Goal: Task Accomplishment & Management: Manage account settings

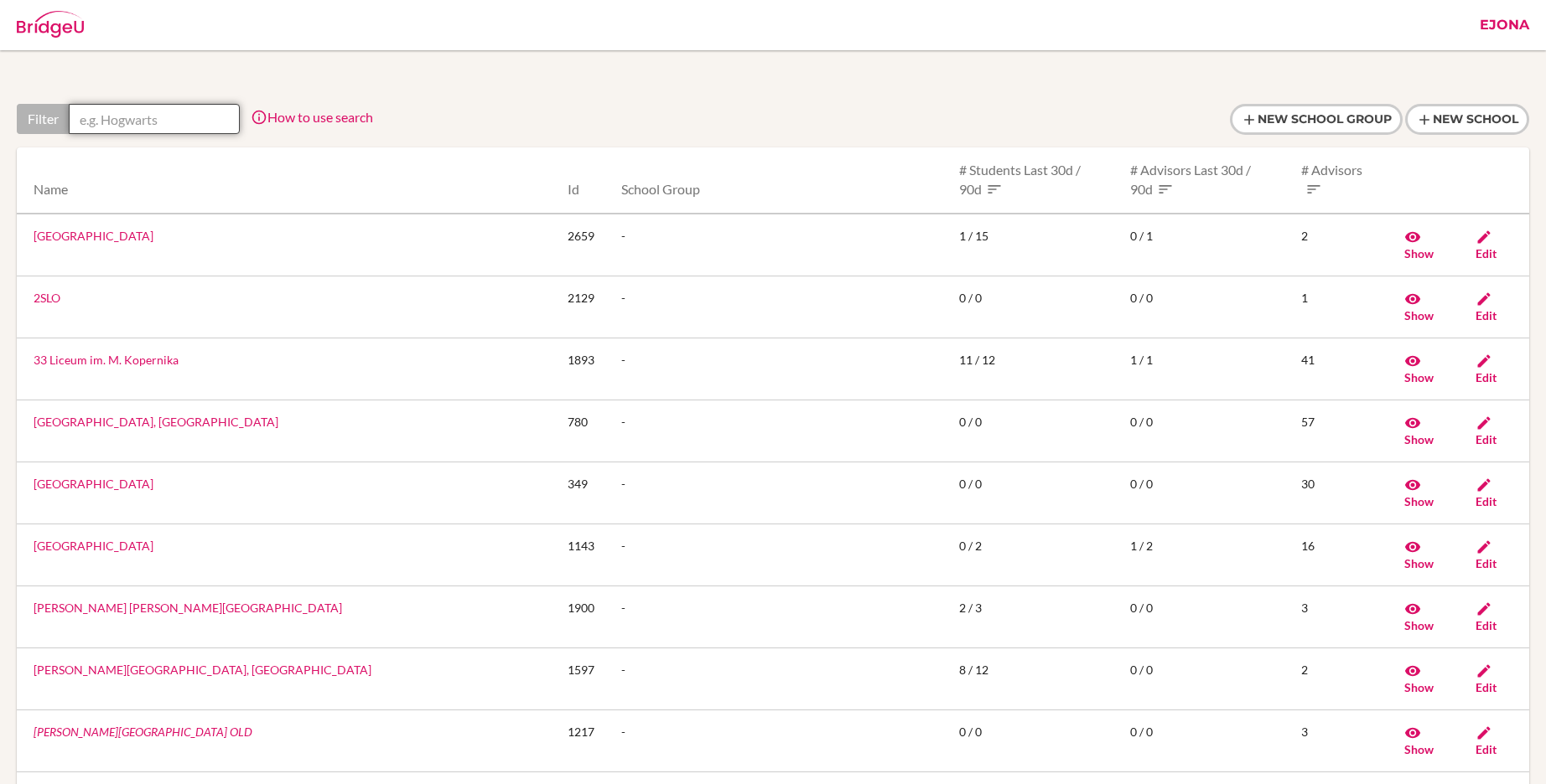
click at [229, 121] on input "text" at bounding box center [154, 119] width 171 height 30
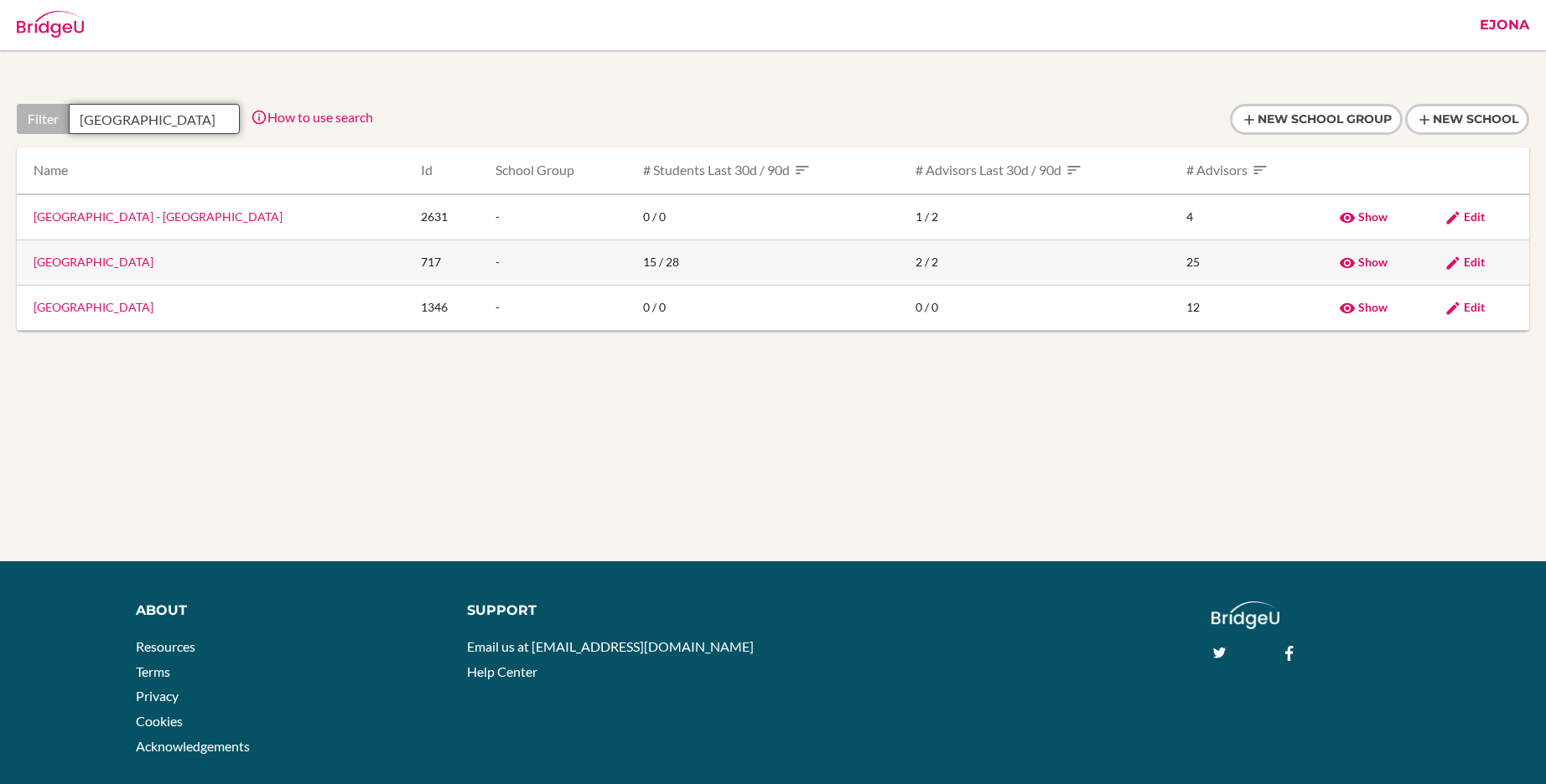
type input "osaka"
click at [140, 259] on link "Osaka International School" at bounding box center [93, 262] width 119 height 15
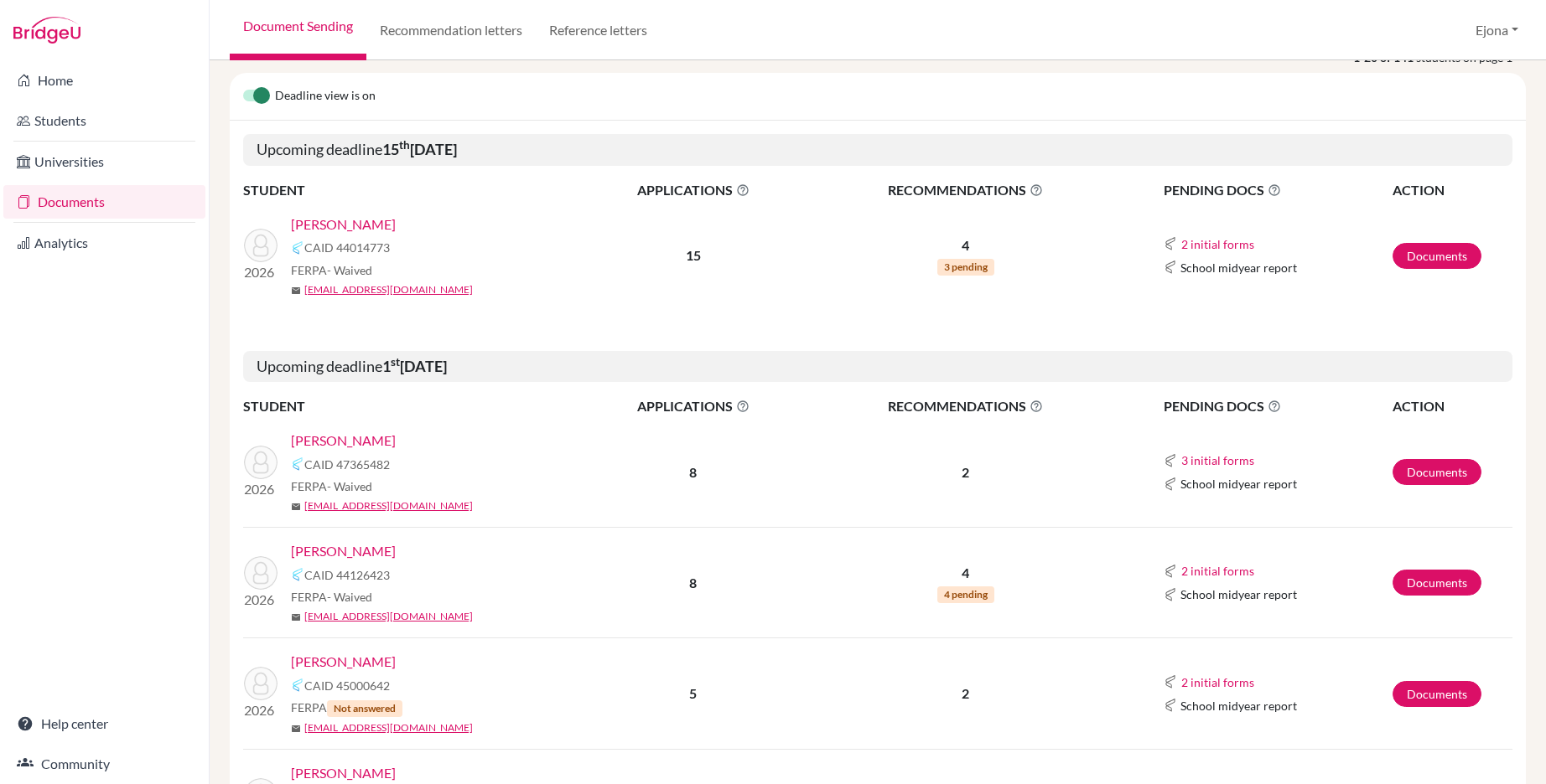
scroll to position [191, 0]
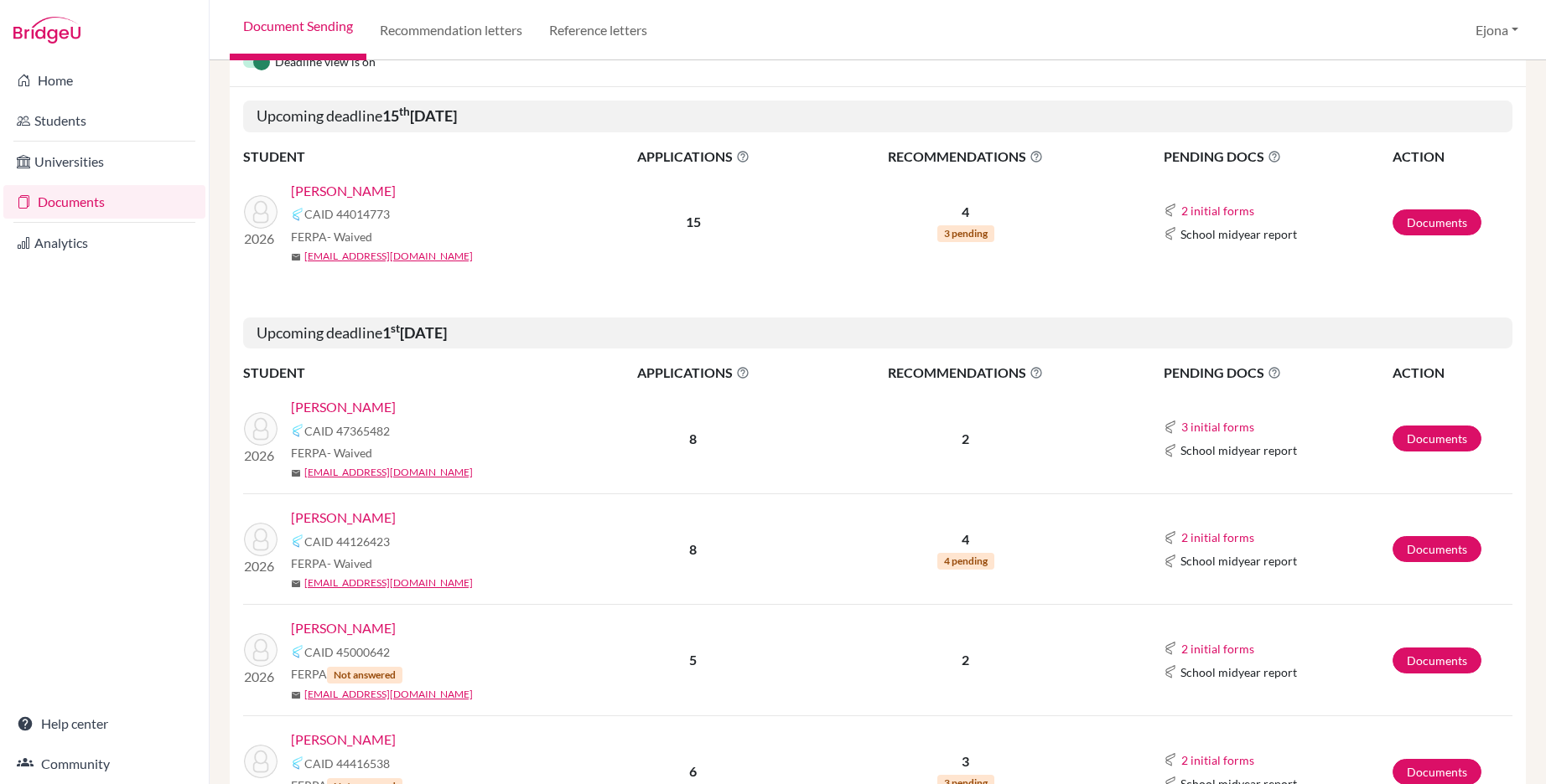
click at [327, 409] on link "Brown, Kate" at bounding box center [343, 407] width 105 height 20
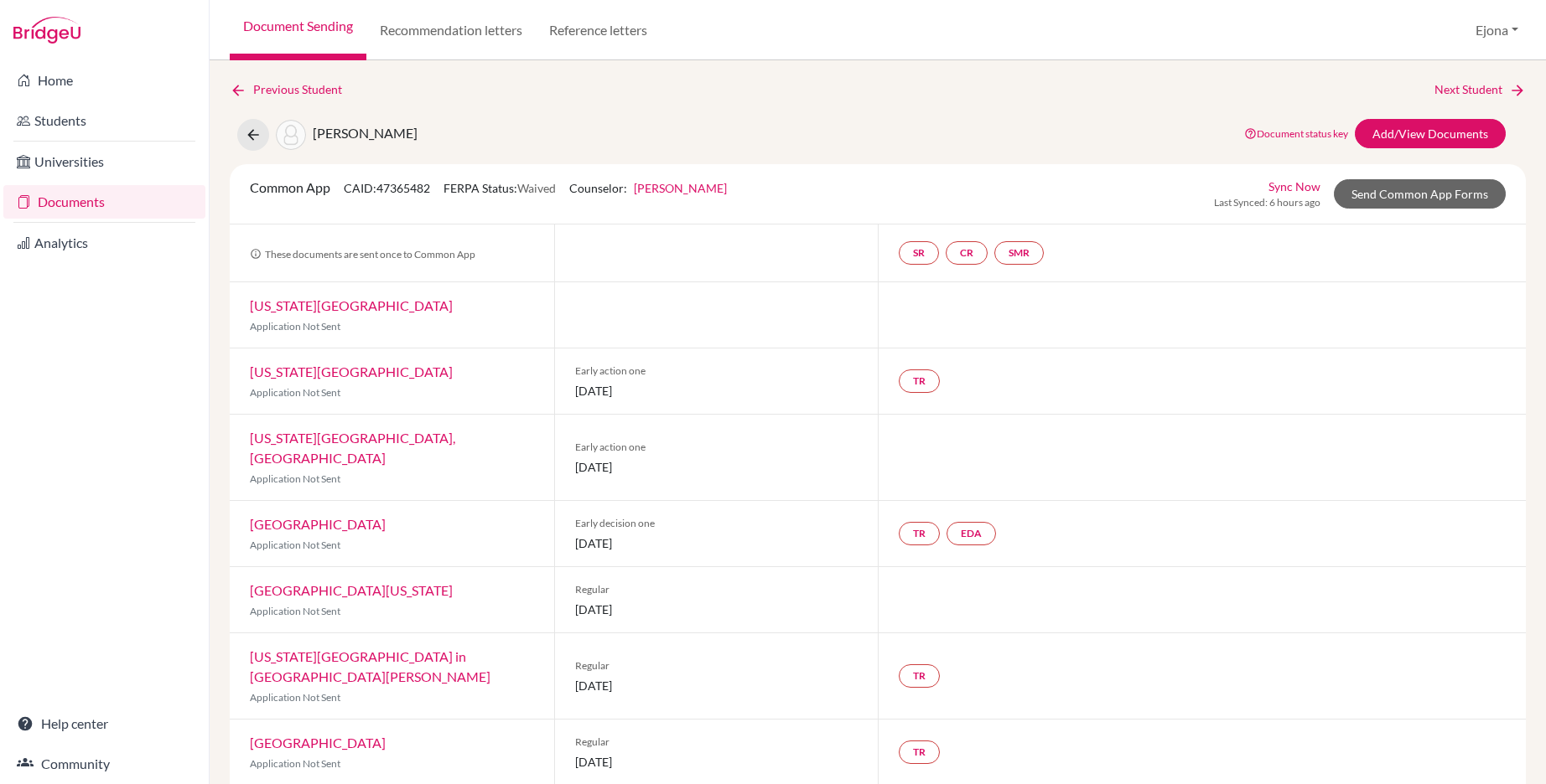
click at [679, 191] on link "Melissa Lamug" at bounding box center [680, 189] width 93 height 15
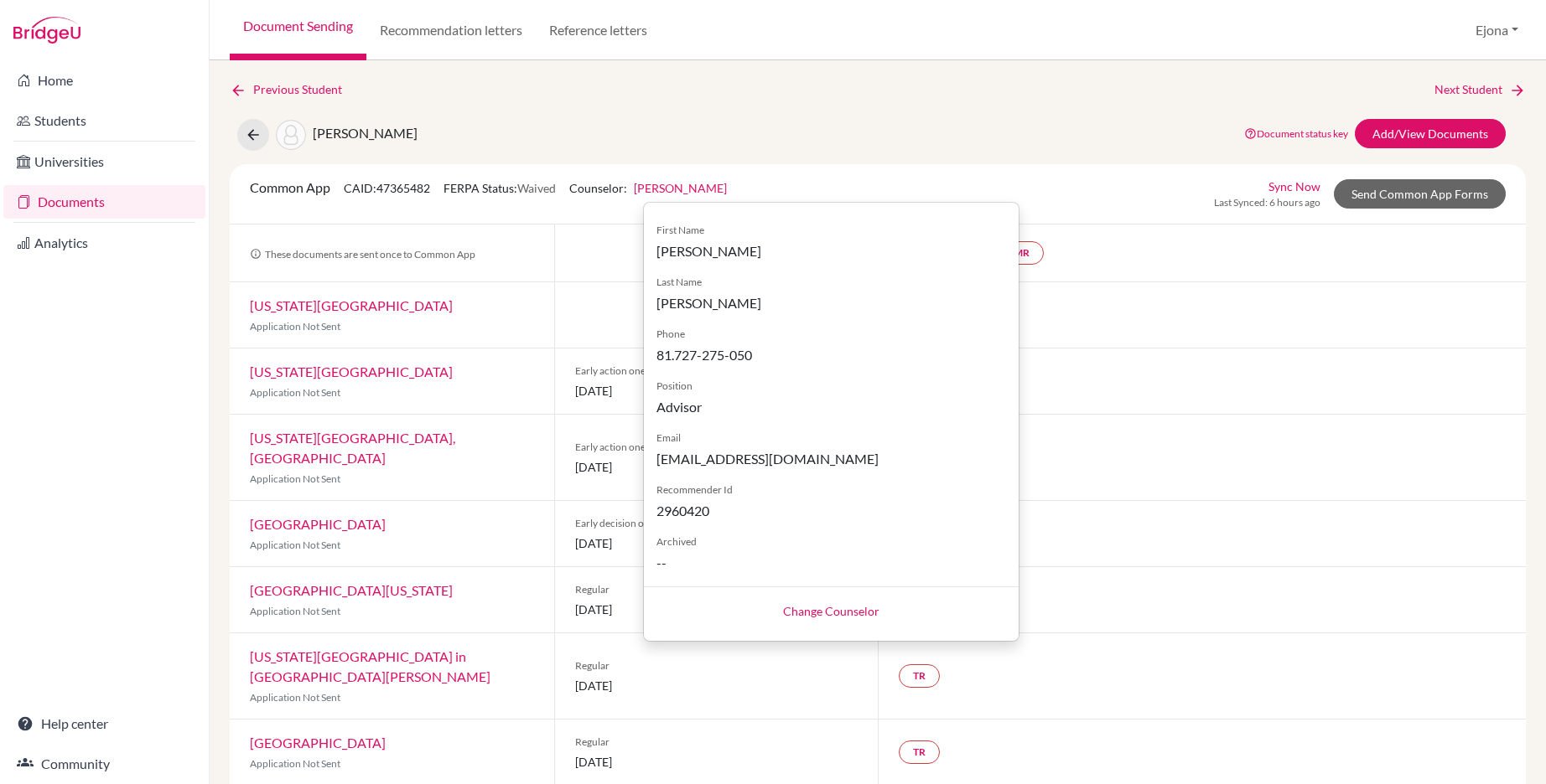
click at [820, 617] on link "Change Counselor" at bounding box center [832, 612] width 97 height 15
select select "363978"
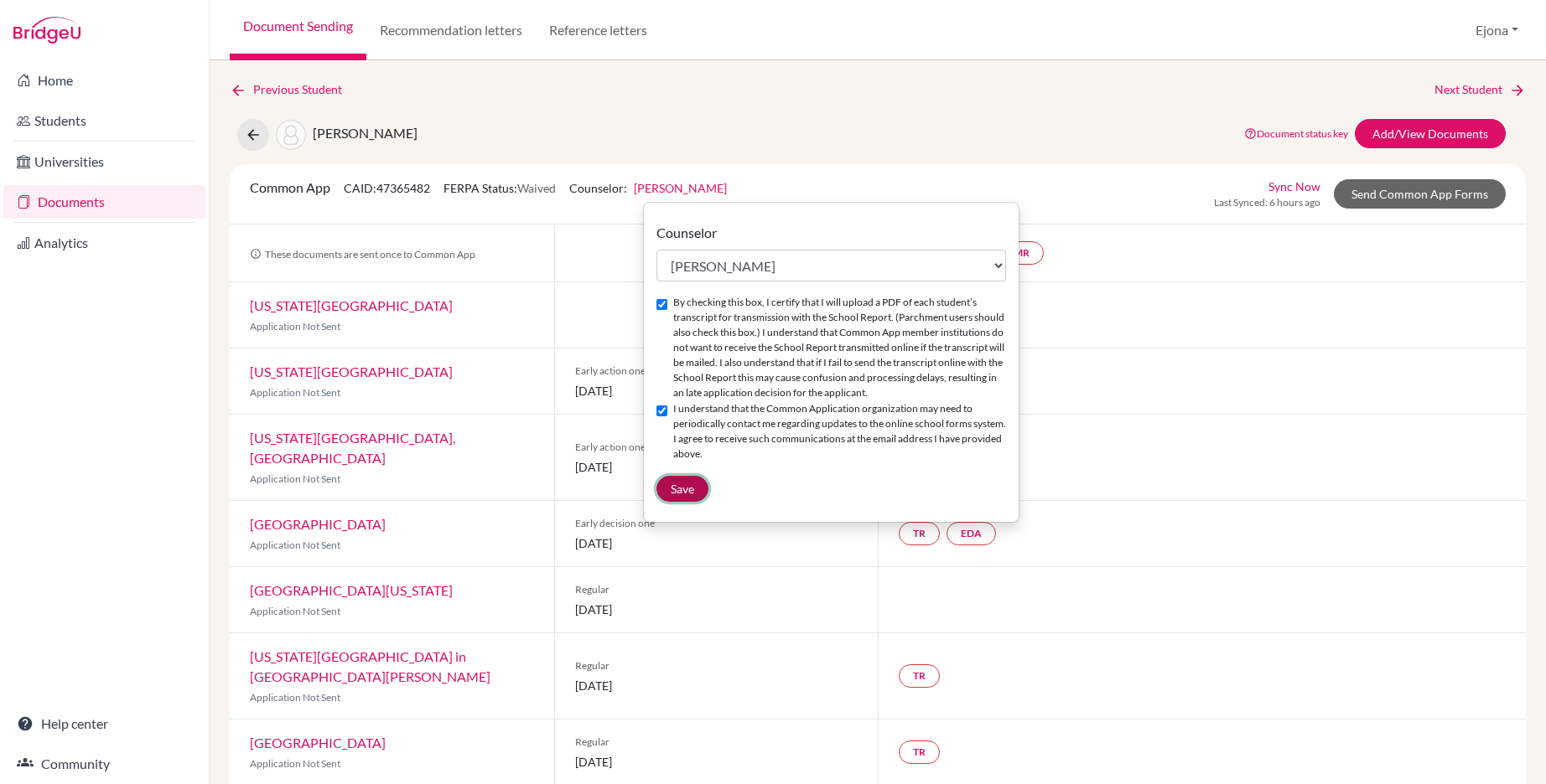
click at [700, 490] on button "Save" at bounding box center [682, 489] width 52 height 26
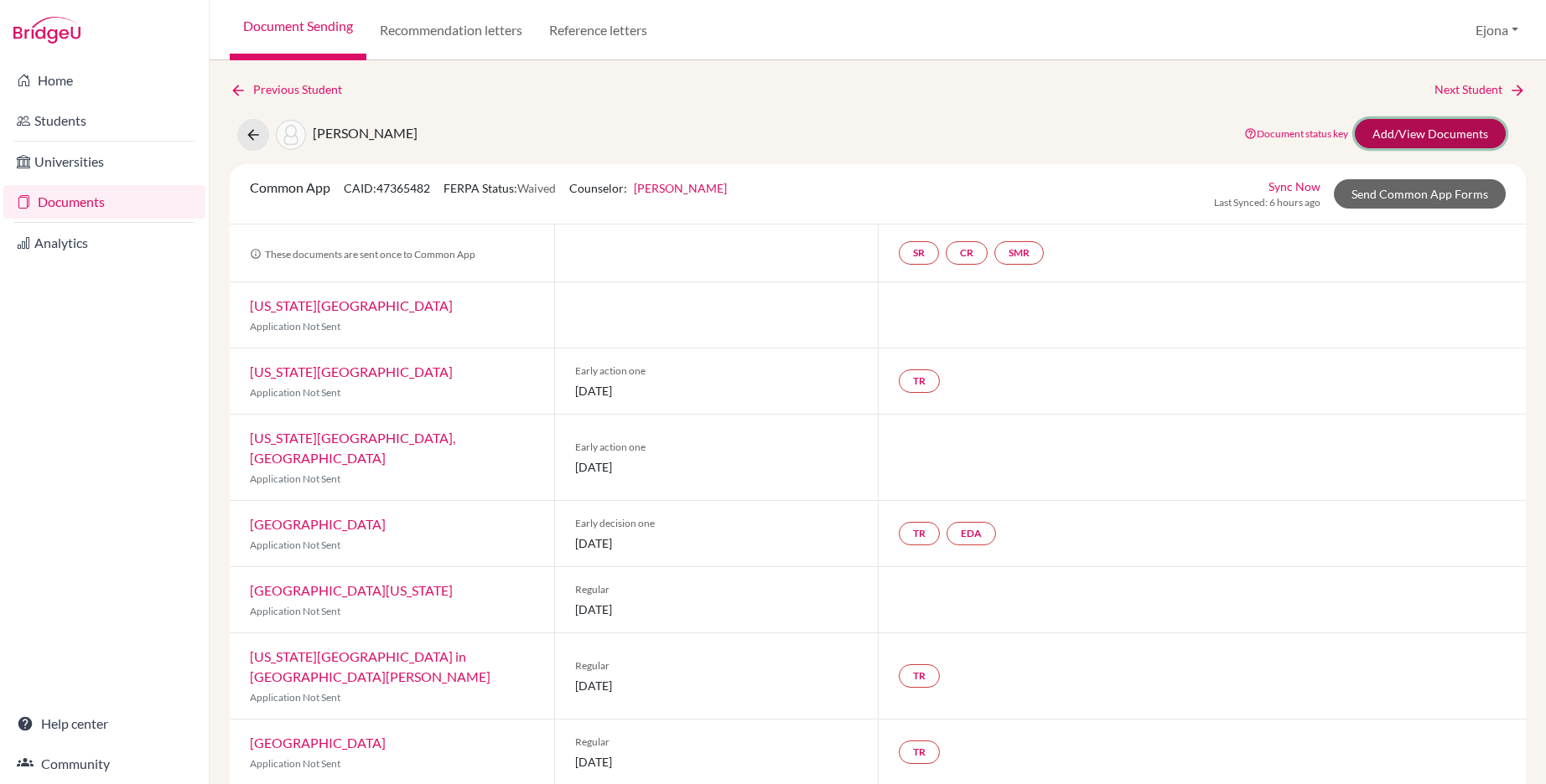
click at [1440, 136] on link "Add/View Documents" at bounding box center [1430, 134] width 150 height 29
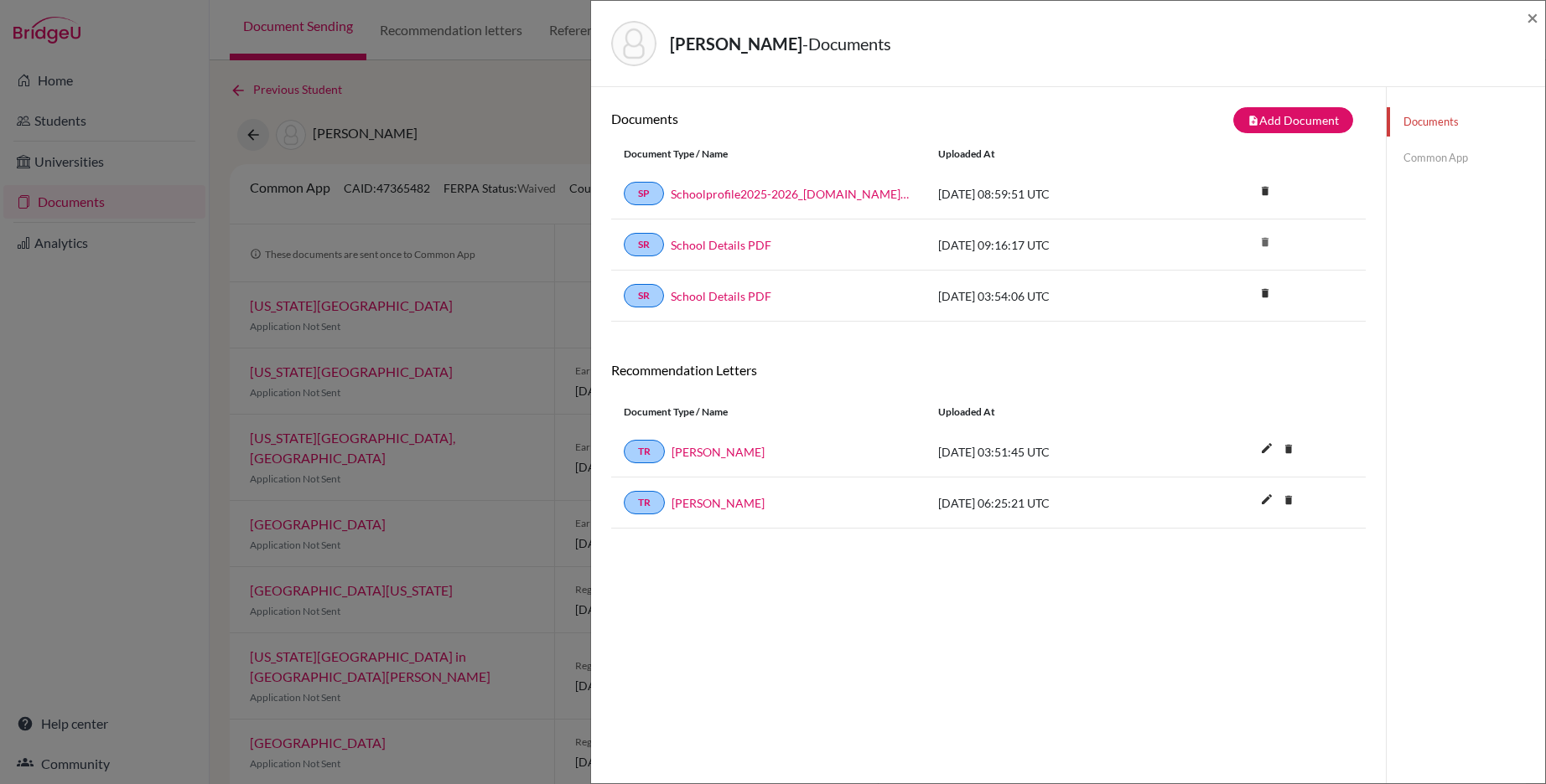
click at [1433, 156] on link "Common App" at bounding box center [1466, 158] width 159 height 29
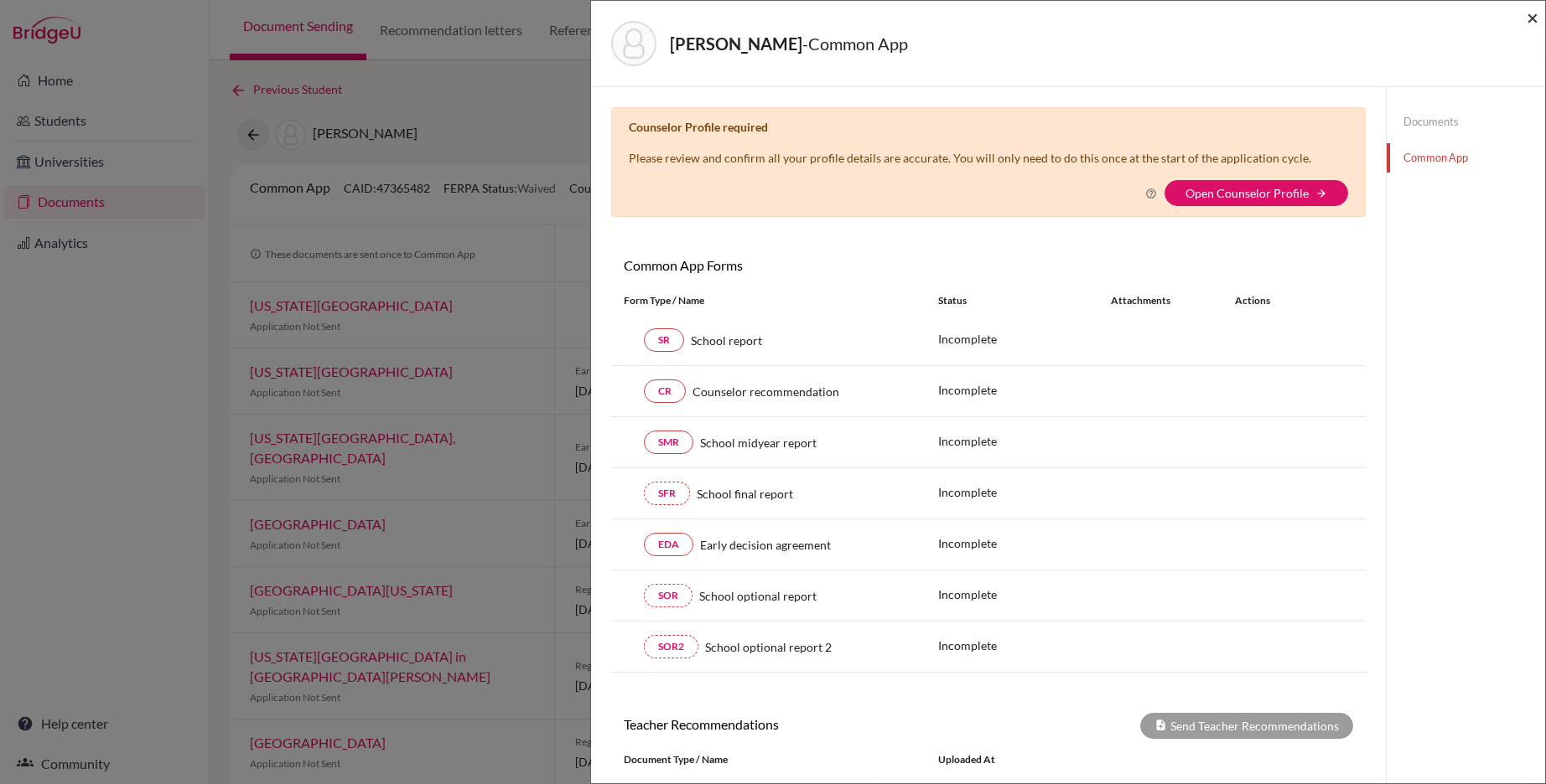
click at [1528, 15] on span "×" at bounding box center [1532, 17] width 12 height 25
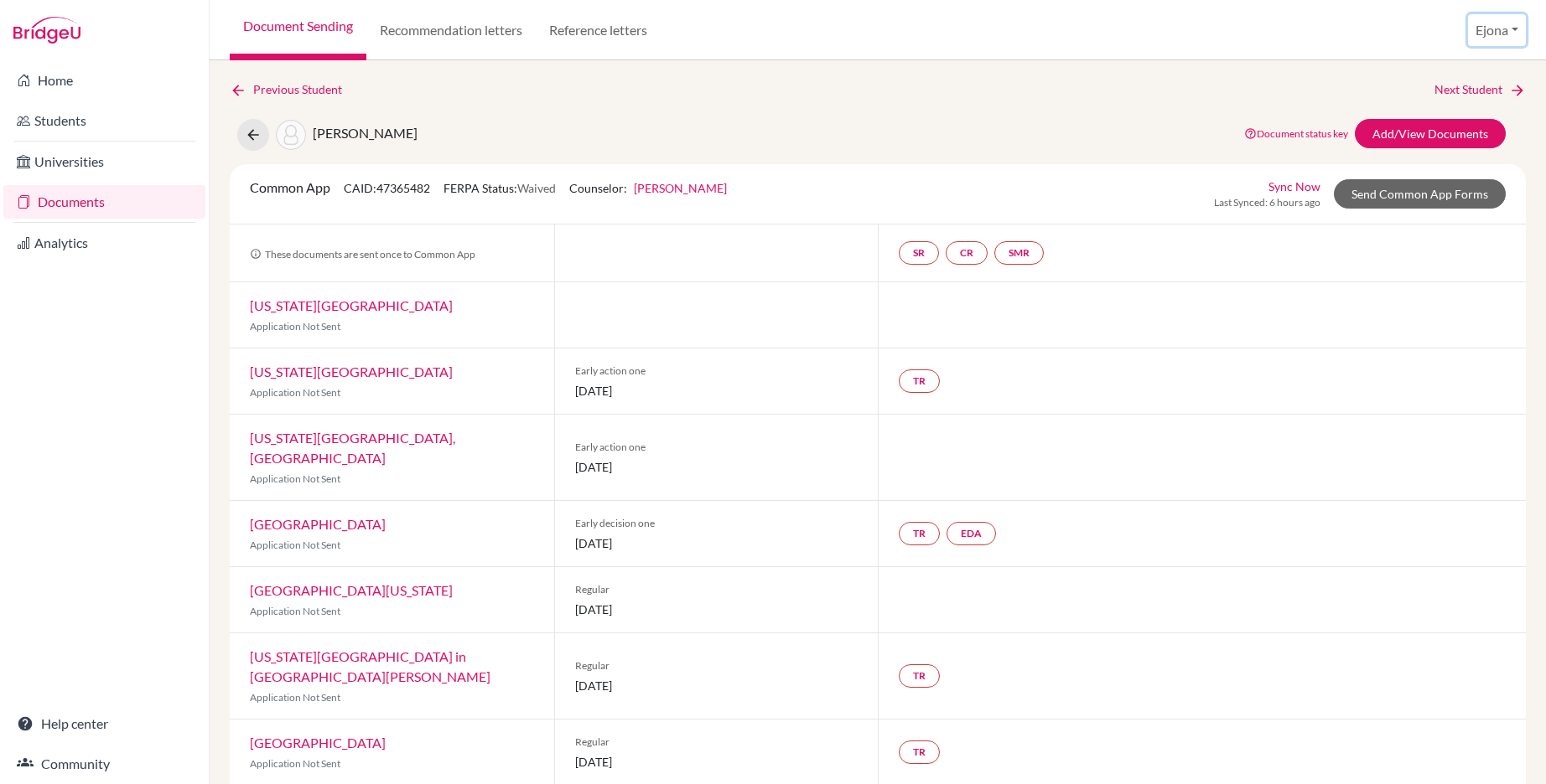
click at [1508, 27] on button "Ejona" at bounding box center [1497, 30] width 57 height 32
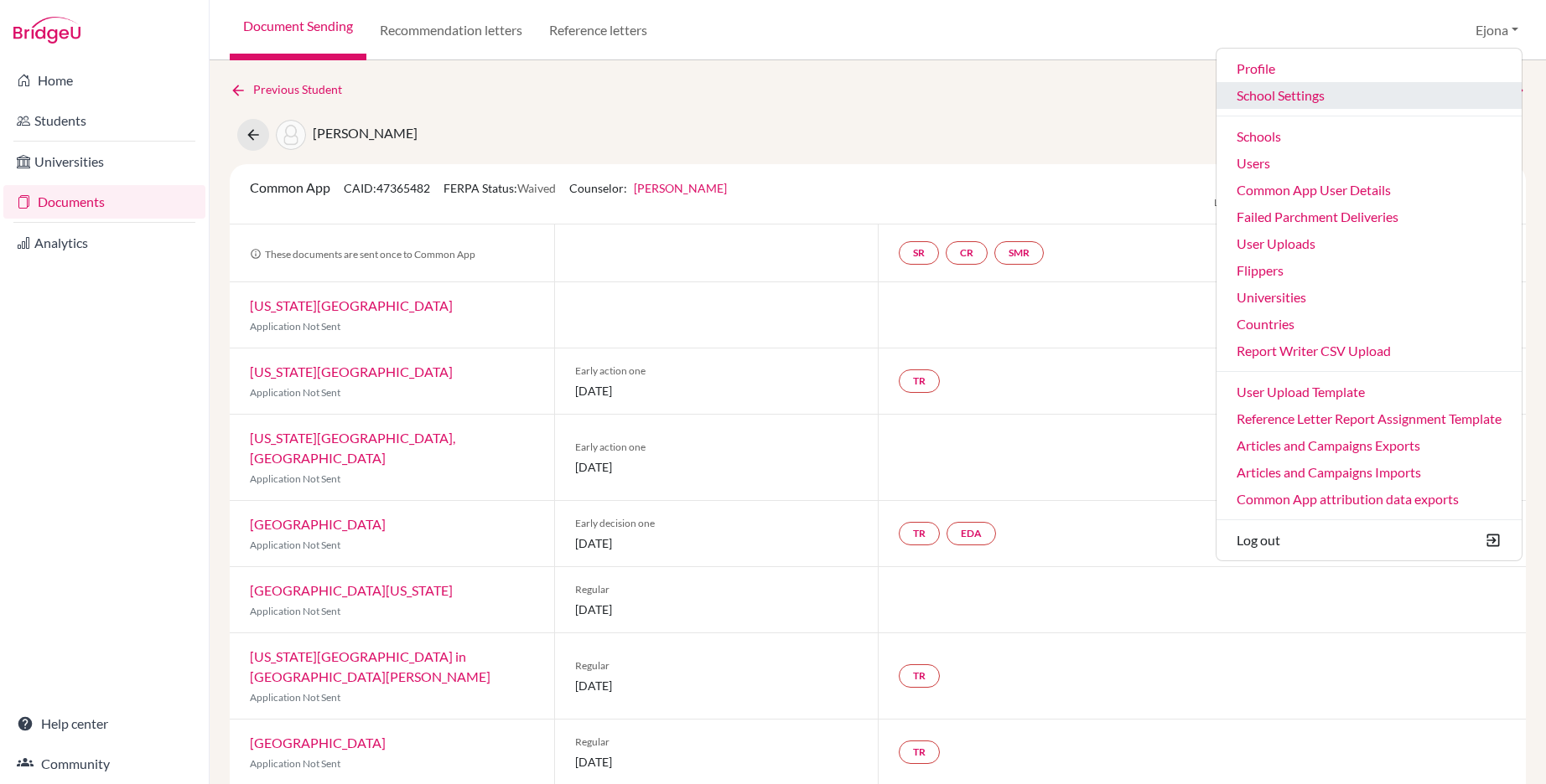
click at [1306, 94] on link "School Settings" at bounding box center [1369, 95] width 306 height 26
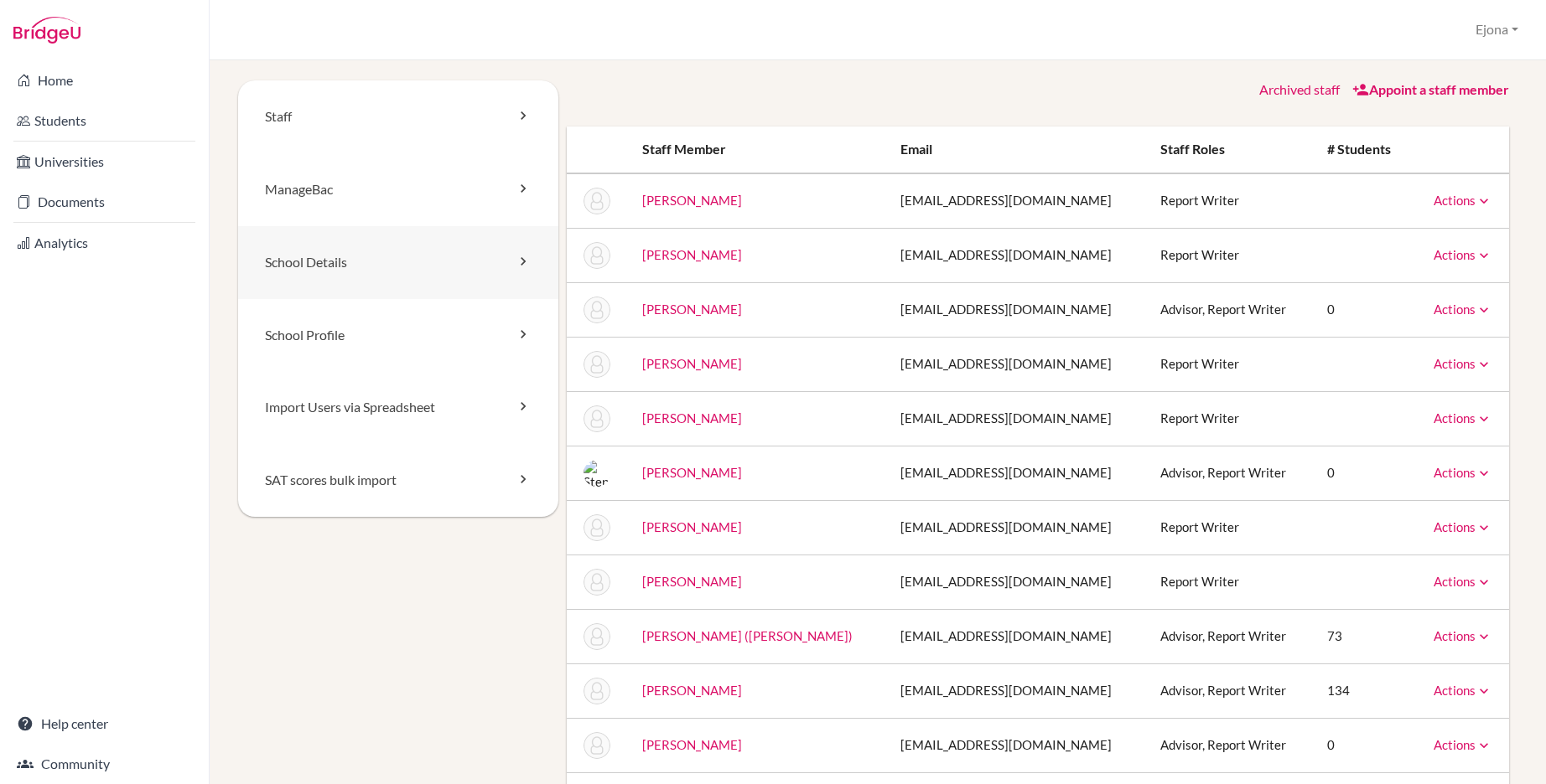
click at [380, 267] on link "School Details" at bounding box center [398, 263] width 320 height 73
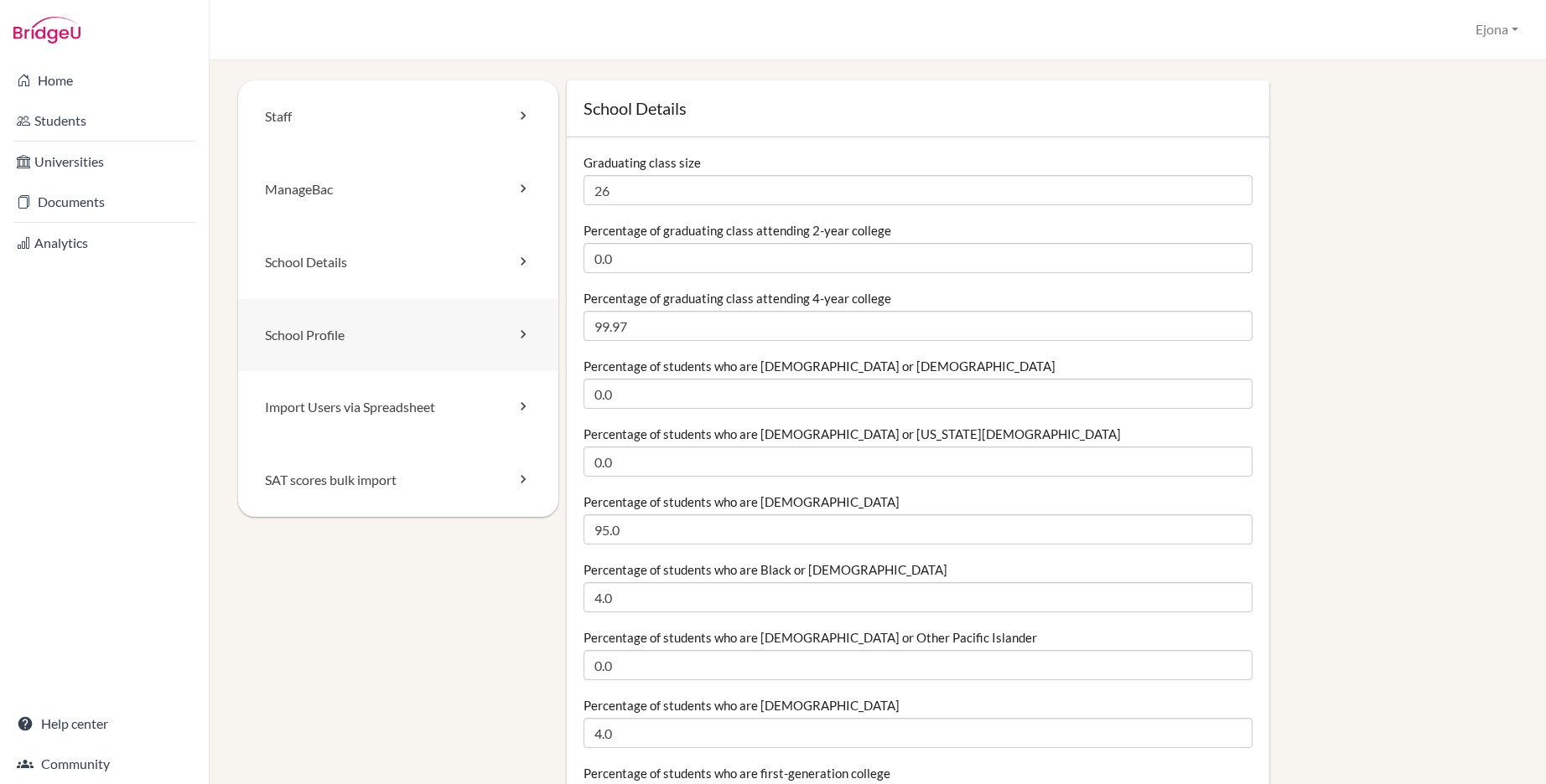
click at [416, 332] on link "School Profile" at bounding box center [398, 335] width 320 height 73
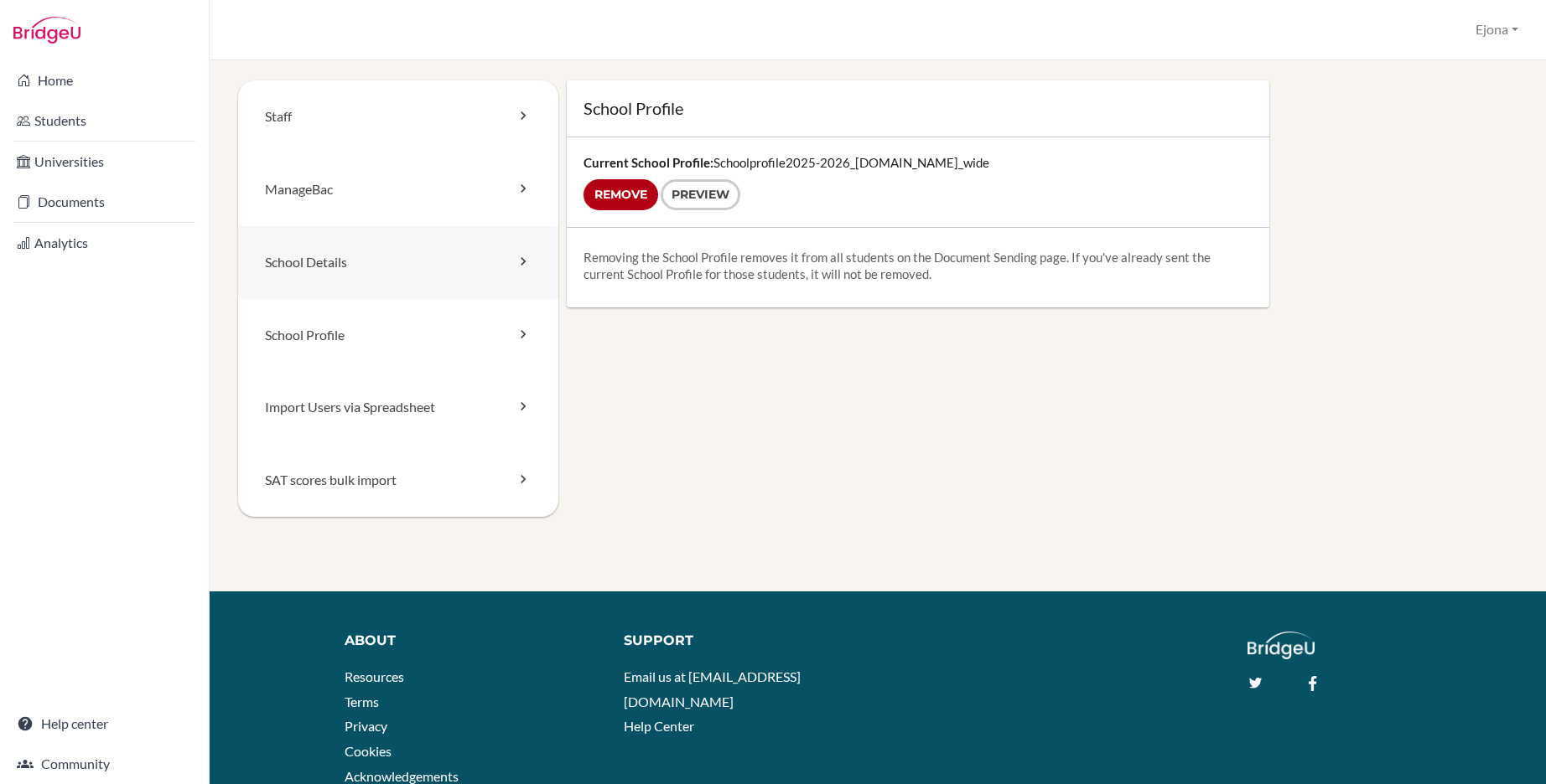
click at [373, 263] on link "School Details" at bounding box center [398, 263] width 320 height 73
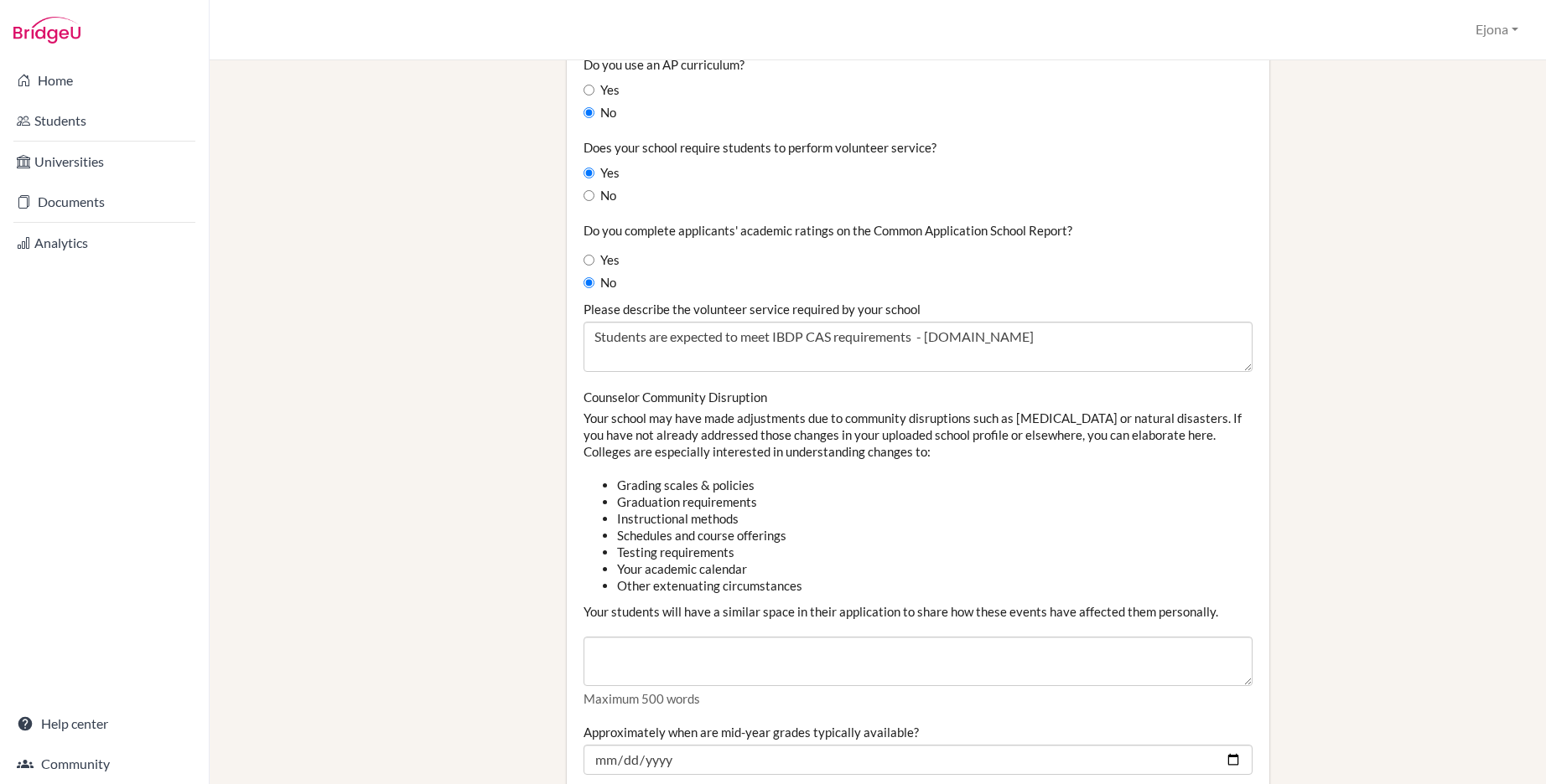
scroll to position [2101, 0]
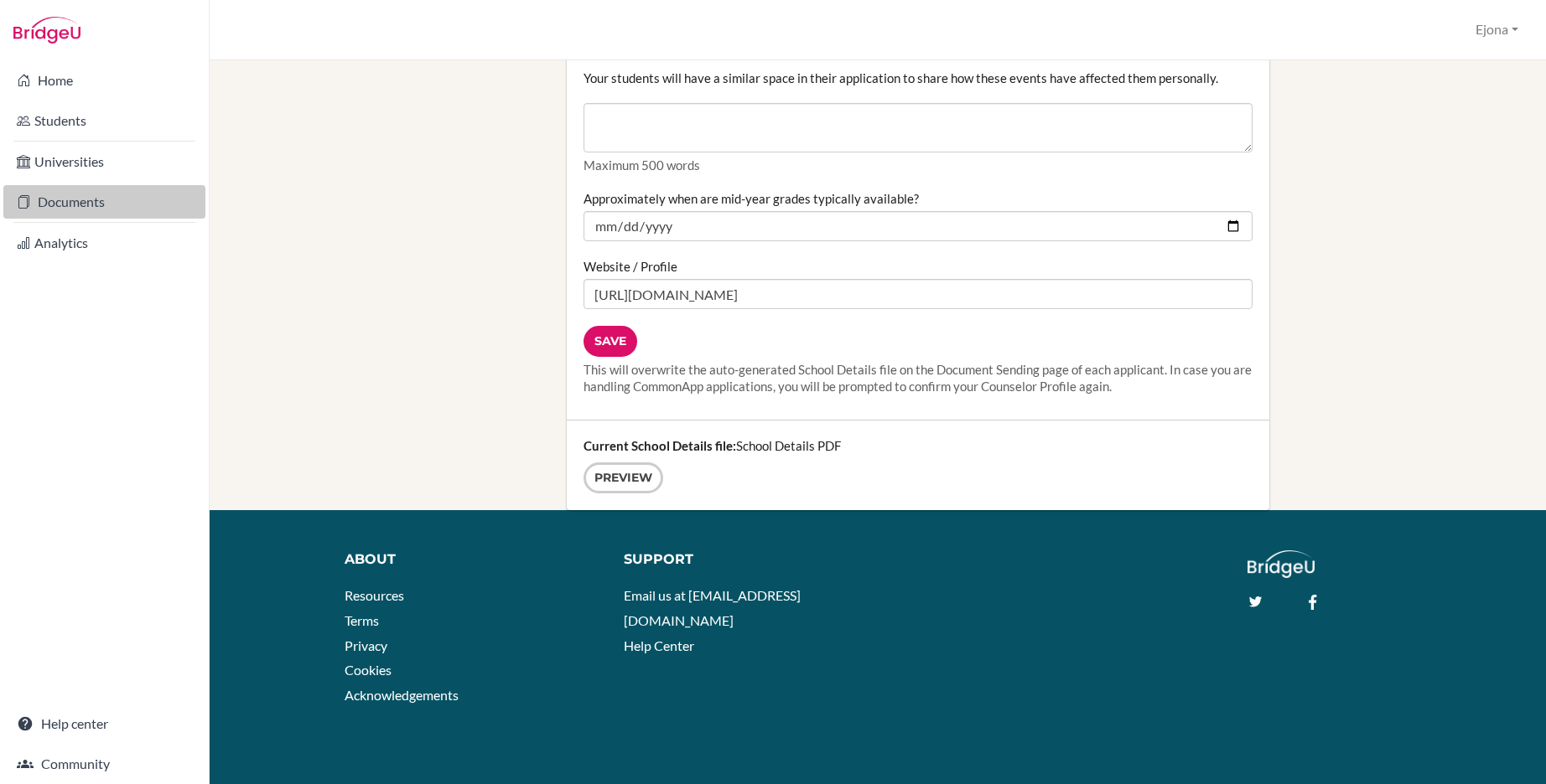
click at [68, 202] on link "Documents" at bounding box center [105, 201] width 202 height 34
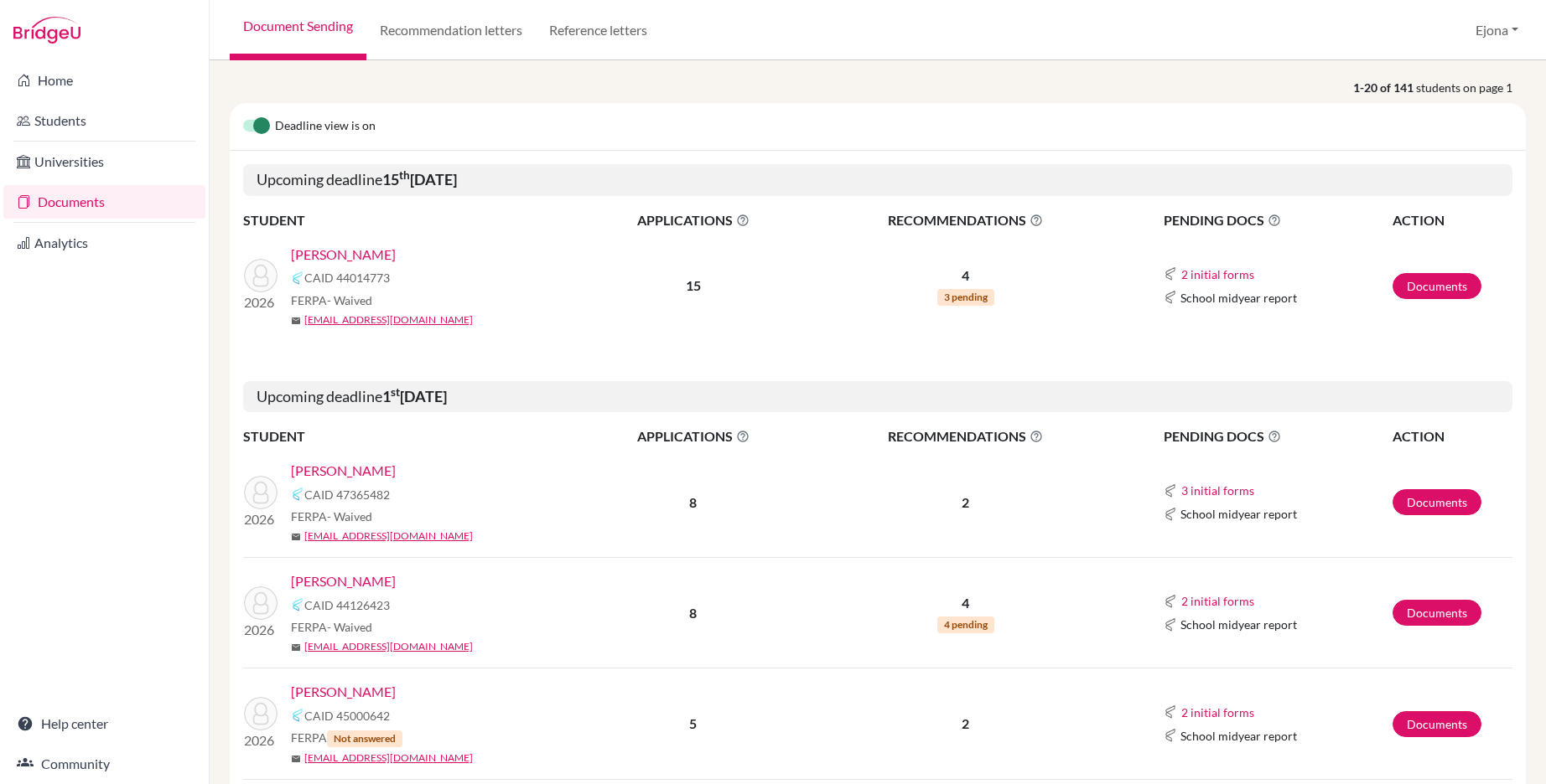
scroll to position [197, 0]
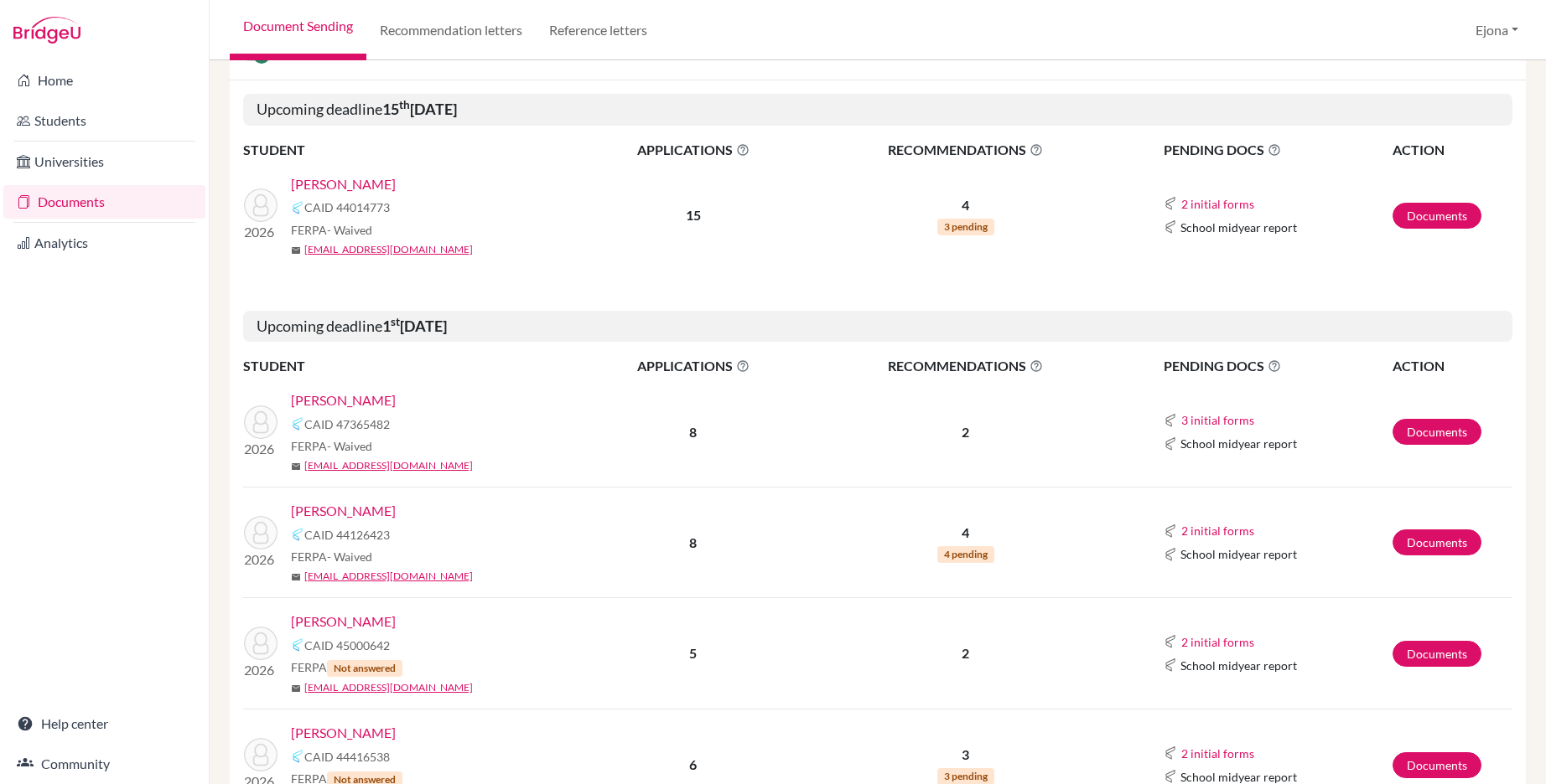
click at [333, 395] on link "[PERSON_NAME]" at bounding box center [343, 400] width 105 height 20
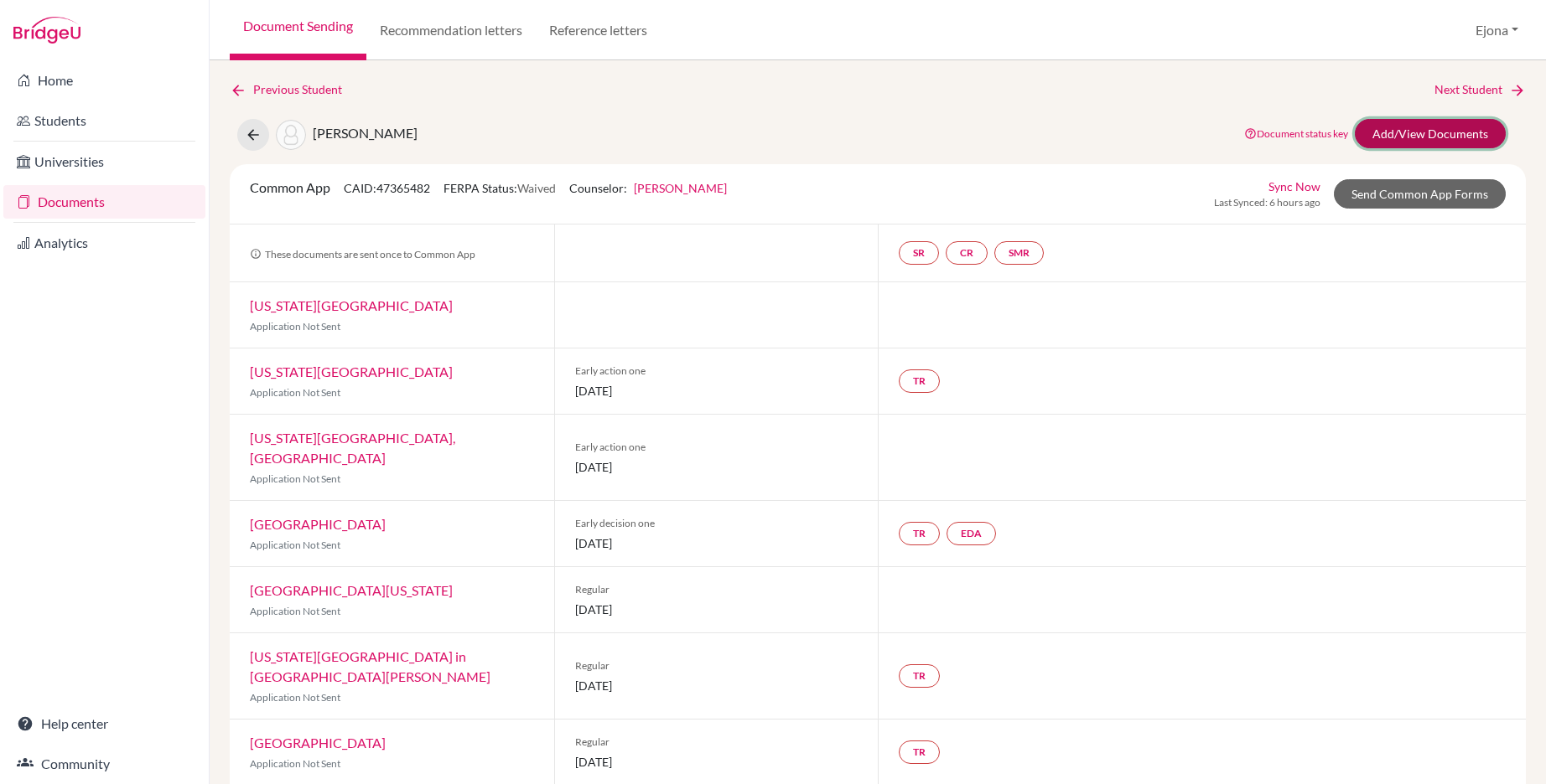
click at [1444, 133] on link "Add/View Documents" at bounding box center [1430, 134] width 150 height 29
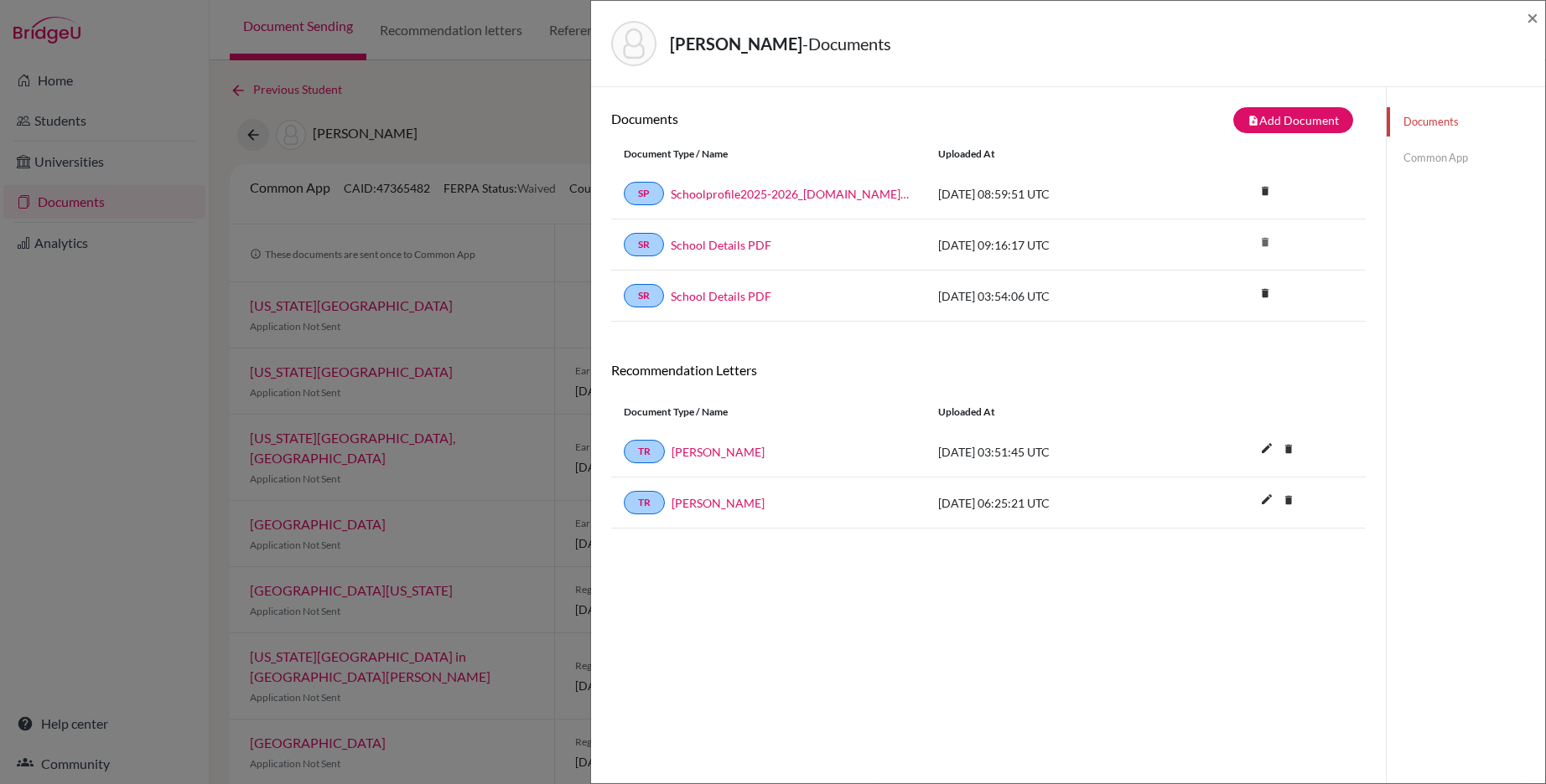
click at [1441, 169] on link "Common App" at bounding box center [1466, 158] width 159 height 29
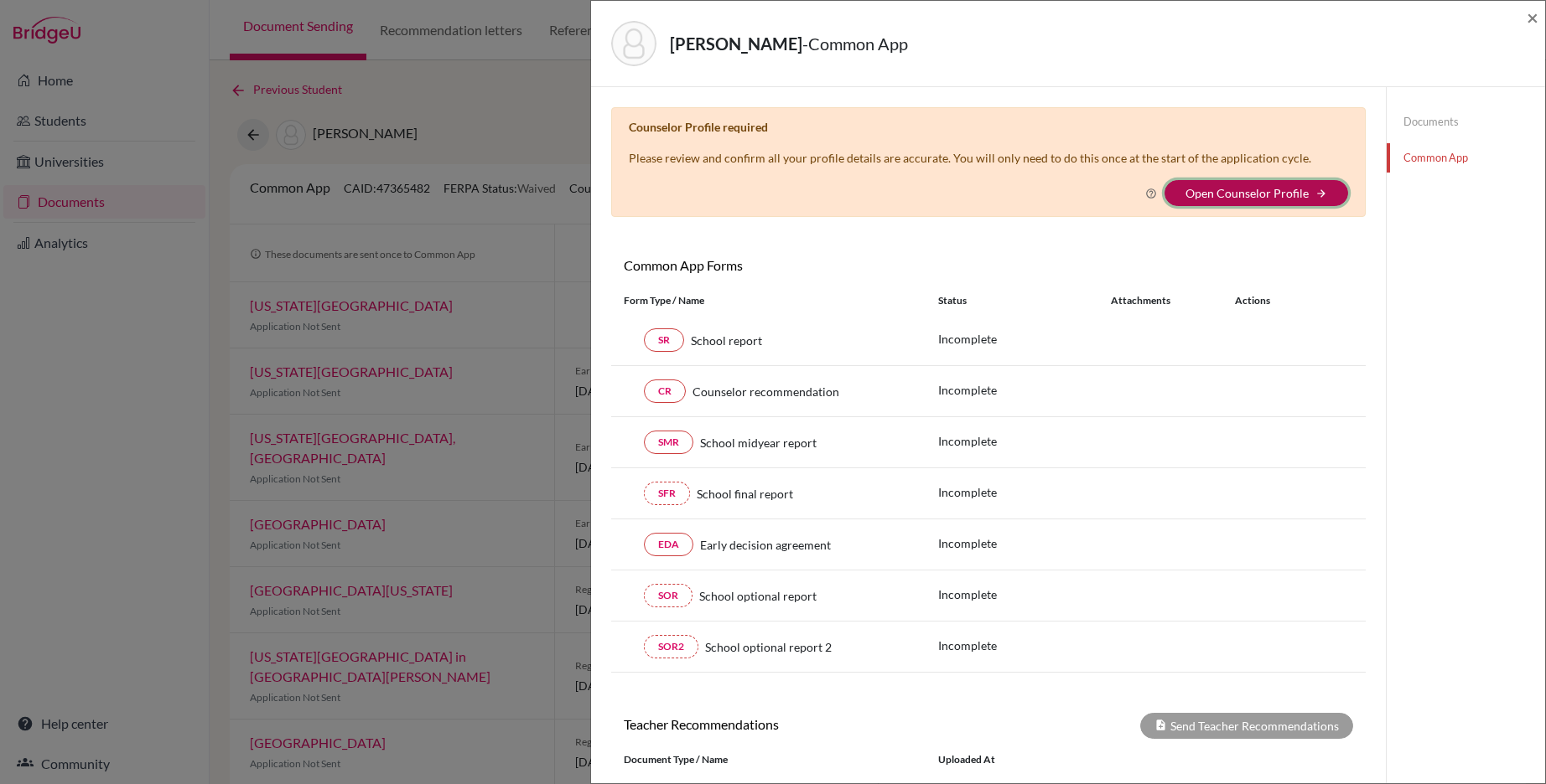
click at [1271, 182] on button "Open Counselor Profile arrow_forward" at bounding box center [1256, 193] width 183 height 26
click at [1262, 187] on link "Open Counselor Profile" at bounding box center [1247, 193] width 123 height 15
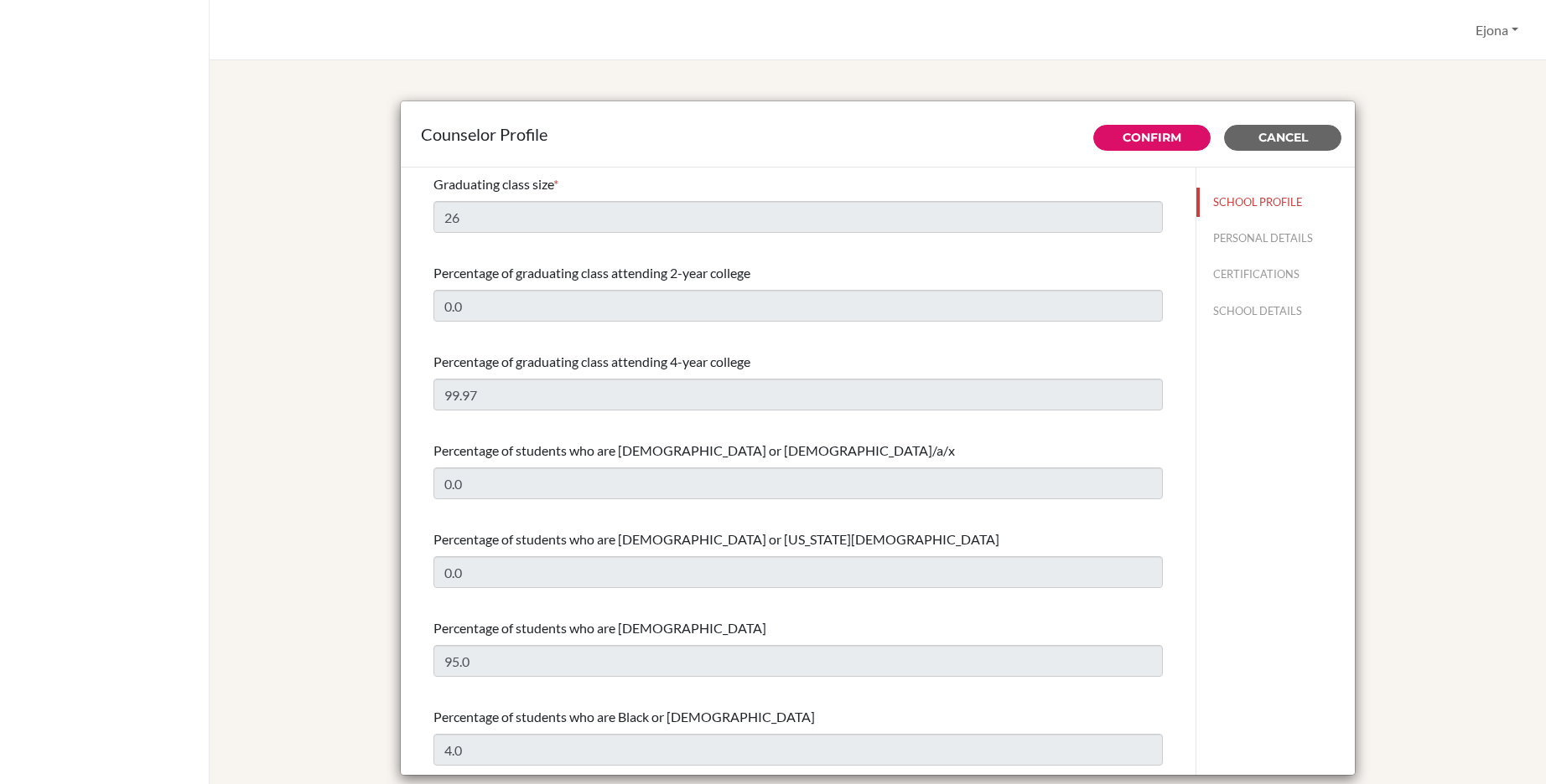
select select "0"
select select "353149"
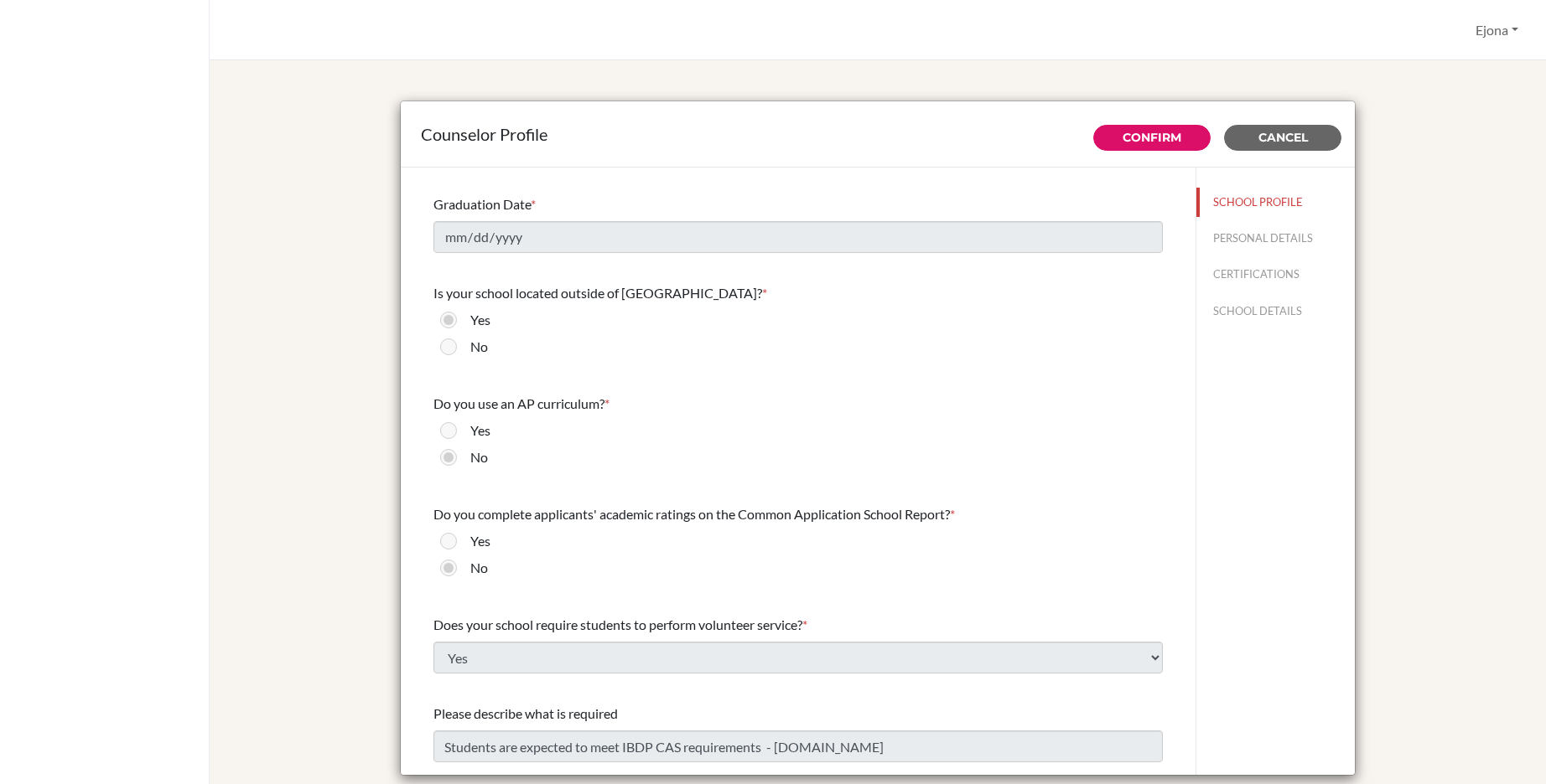
scroll to position [1614, 0]
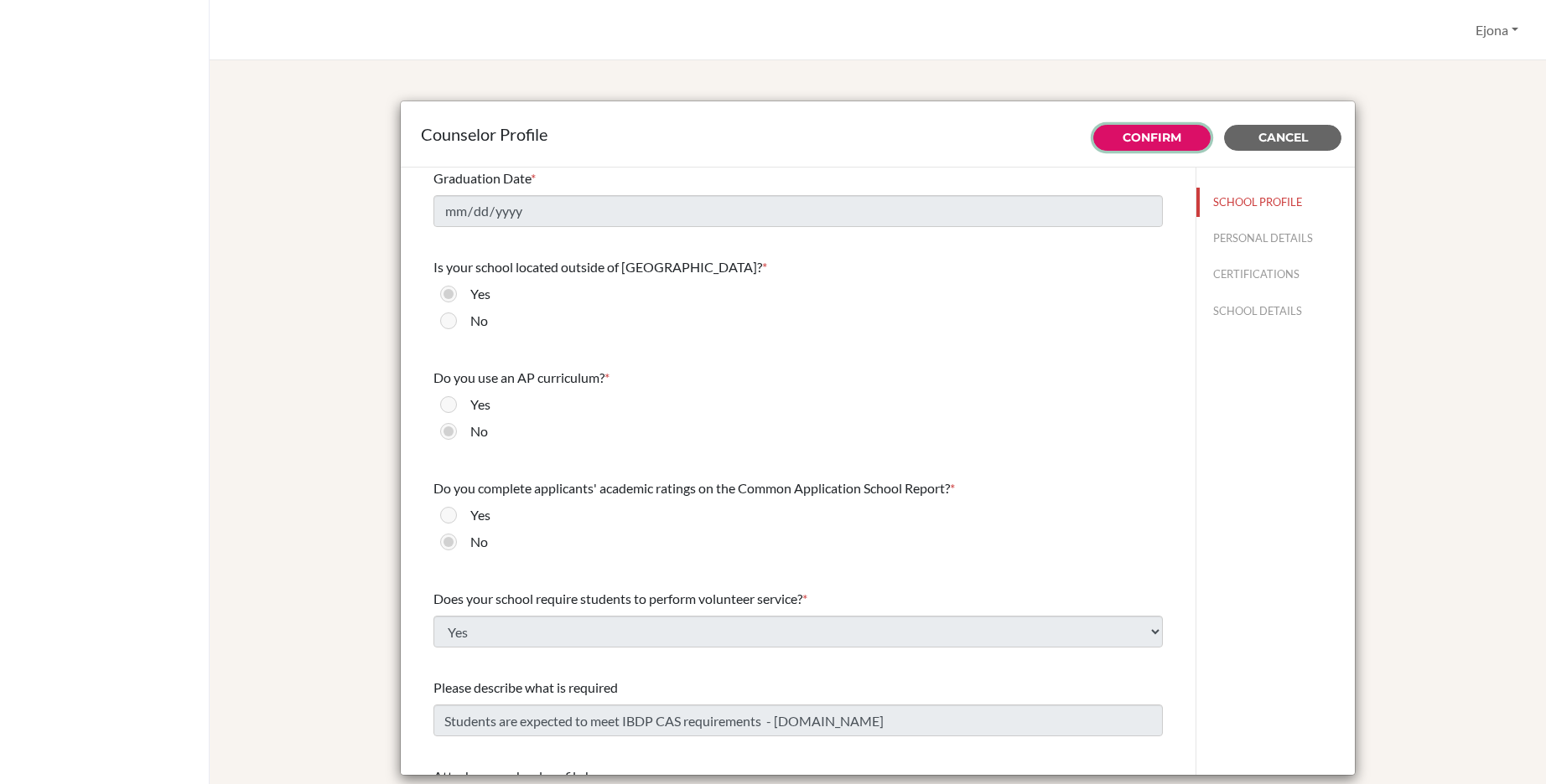
click at [1157, 134] on link "Confirm" at bounding box center [1152, 137] width 58 height 15
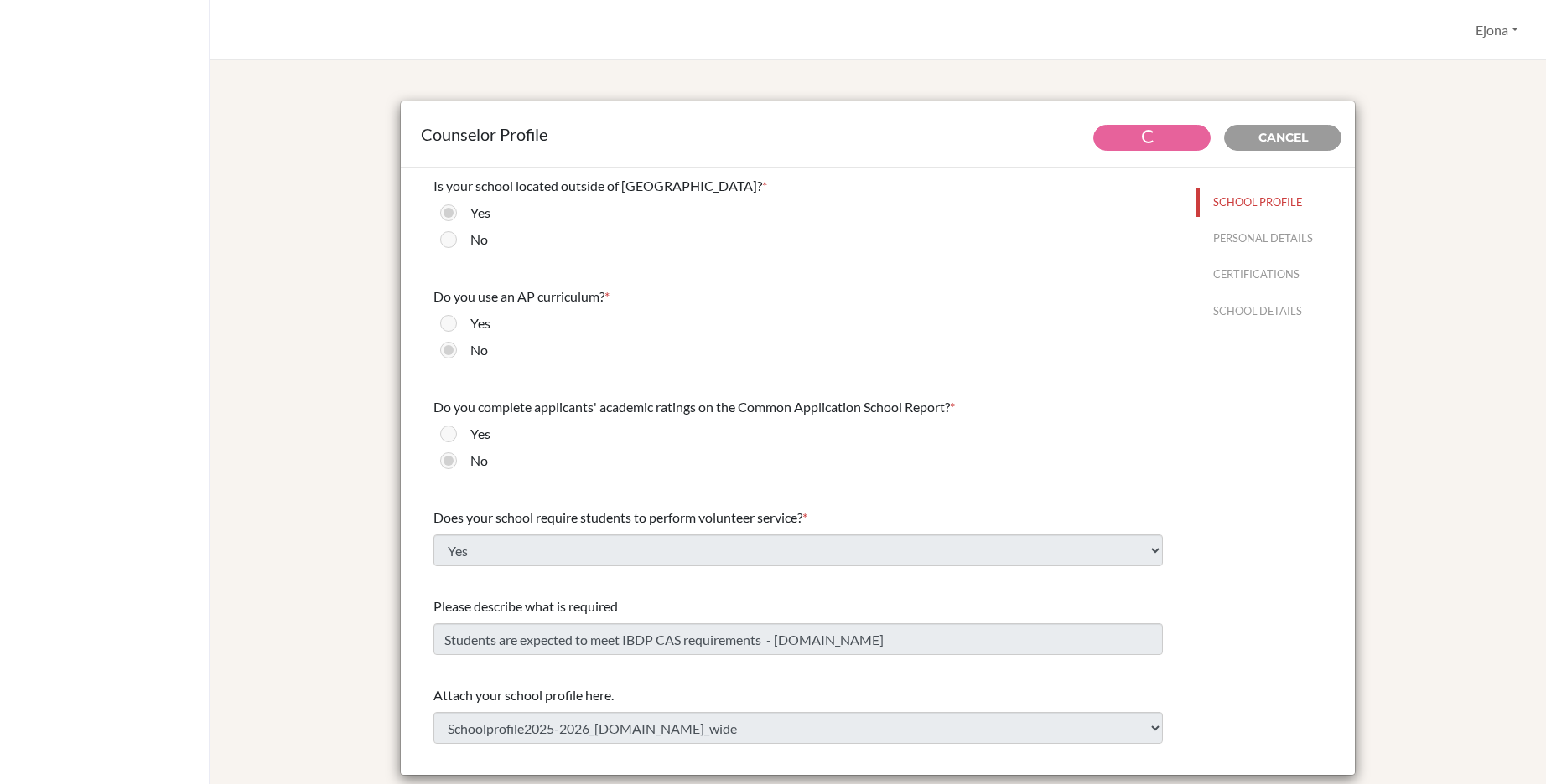
scroll to position [1755, 0]
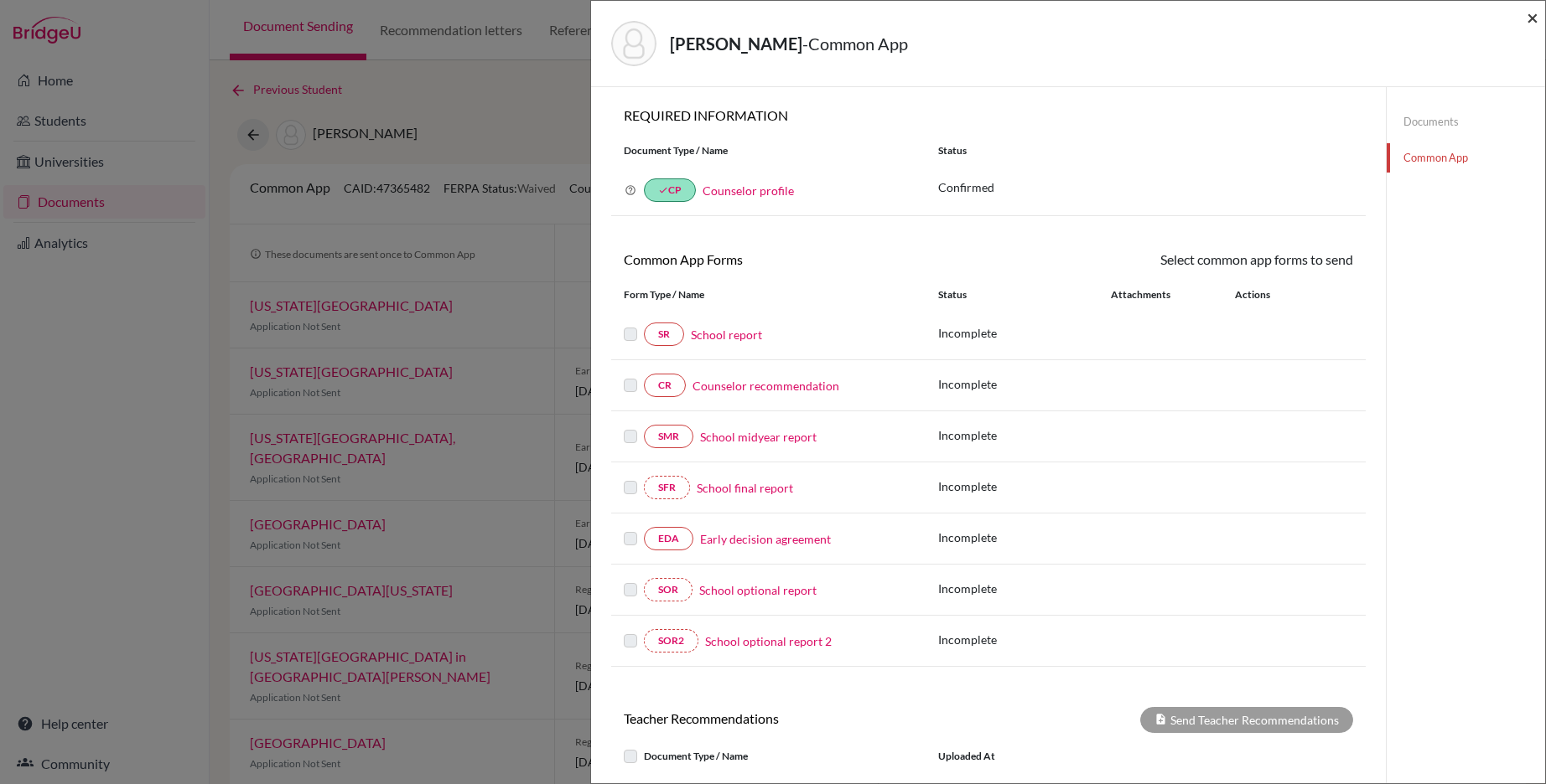
click at [1529, 15] on span "×" at bounding box center [1532, 17] width 12 height 25
